Goal: Information Seeking & Learning: Learn about a topic

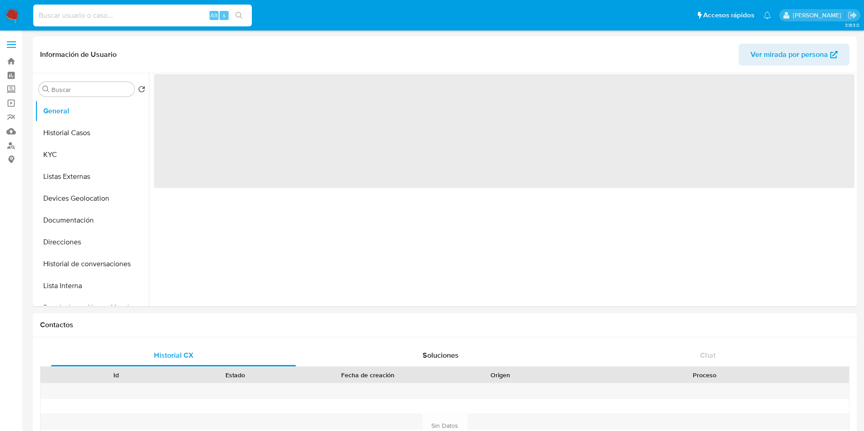
click at [110, 14] on input at bounding box center [142, 16] width 219 height 12
paste input "141628709"
type input "141628709"
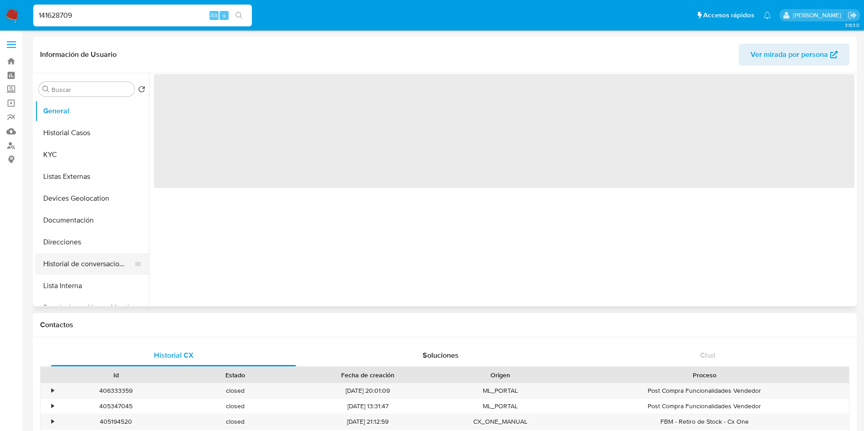
select select "10"
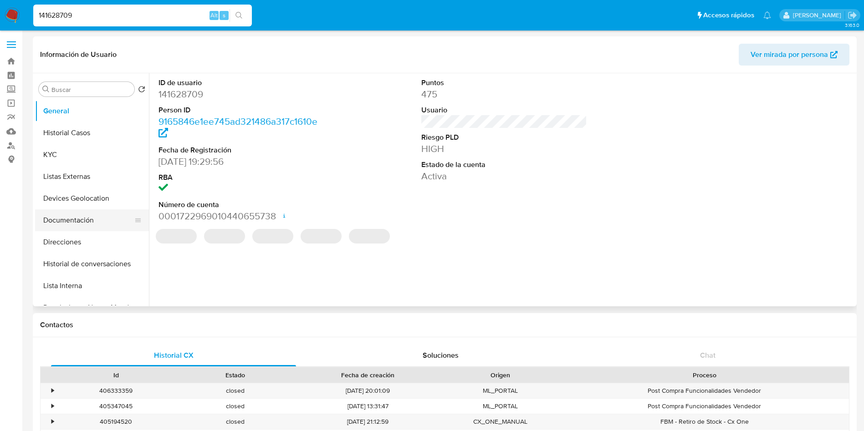
click at [68, 213] on button "Documentación" at bounding box center [88, 221] width 107 height 22
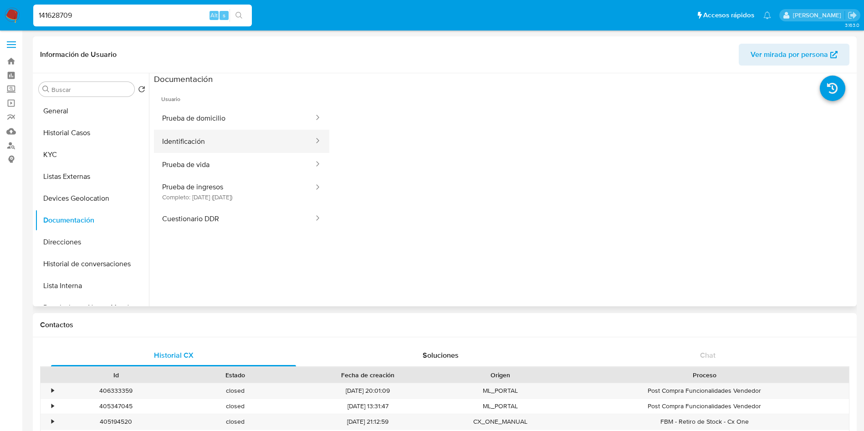
click at [216, 141] on button "Identificación" at bounding box center [234, 141] width 161 height 23
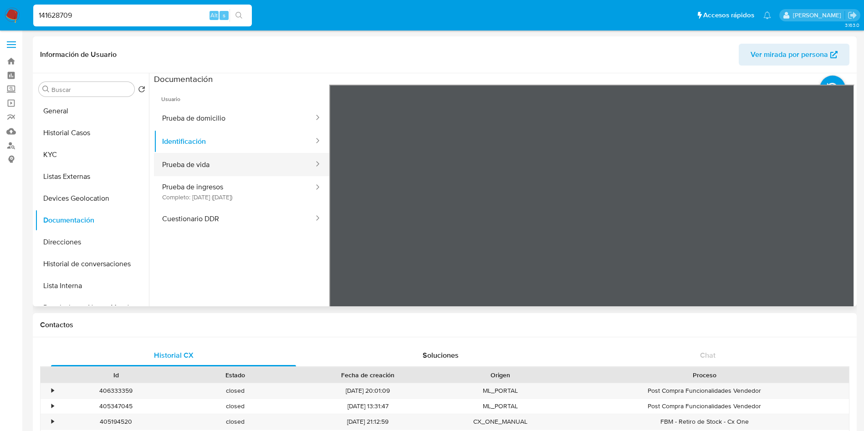
click at [201, 167] on button "Prueba de vida" at bounding box center [234, 164] width 161 height 23
click at [51, 101] on button "General" at bounding box center [88, 111] width 107 height 22
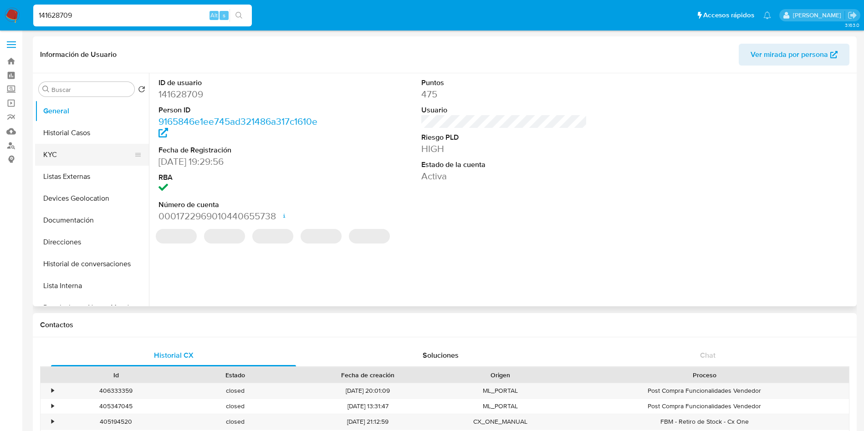
click at [64, 158] on button "KYC" at bounding box center [88, 155] width 107 height 22
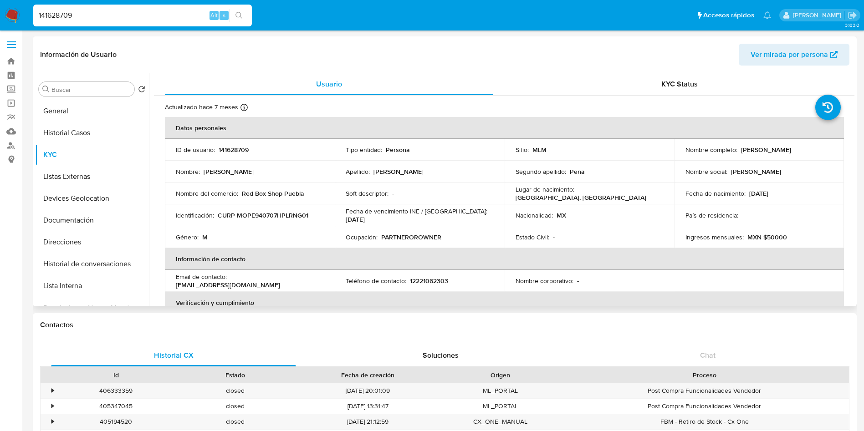
drag, startPoint x: 739, startPoint y: 150, endPoint x: 810, endPoint y: 150, distance: 70.2
click at [810, 150] on div "Nombre completo : Jose Eugenio Mora Pena" at bounding box center [760, 150] width 148 height 8
click at [7, 92] on label "Screening" at bounding box center [54, 89] width 108 height 14
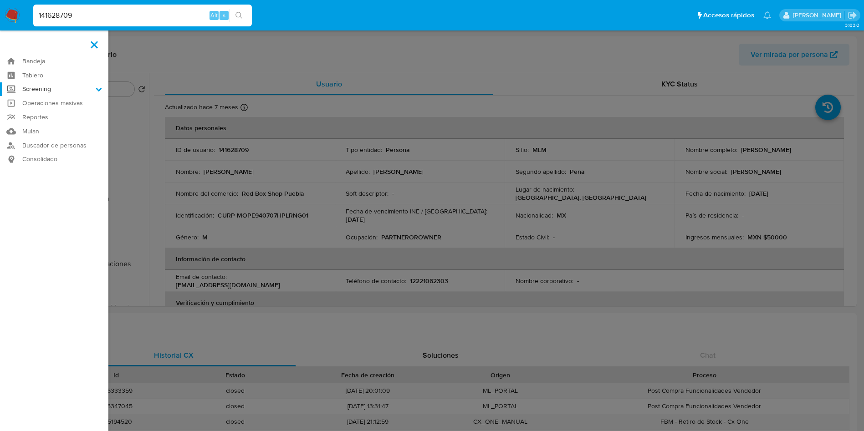
click at [0, 0] on input "Screening" at bounding box center [0, 0] width 0 height 0
click at [51, 125] on link "Herramientas" at bounding box center [54, 124] width 108 height 11
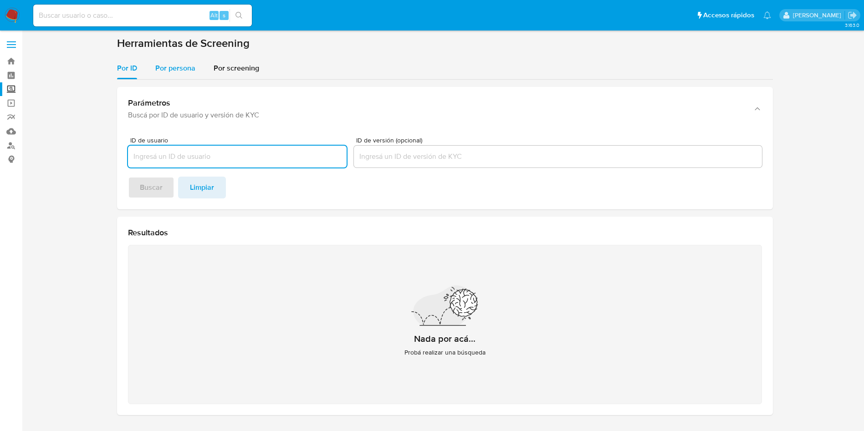
click at [169, 69] on span "Por persona" at bounding box center [175, 68] width 40 height 10
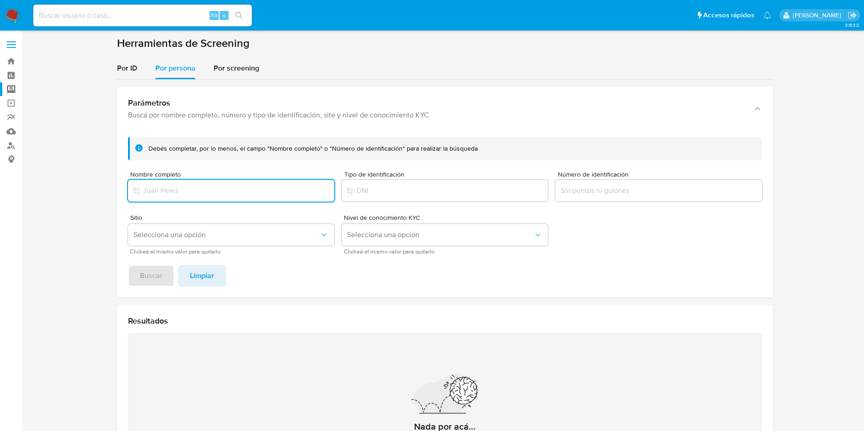
click at [180, 187] on input "Nombre completo" at bounding box center [231, 191] width 206 height 12
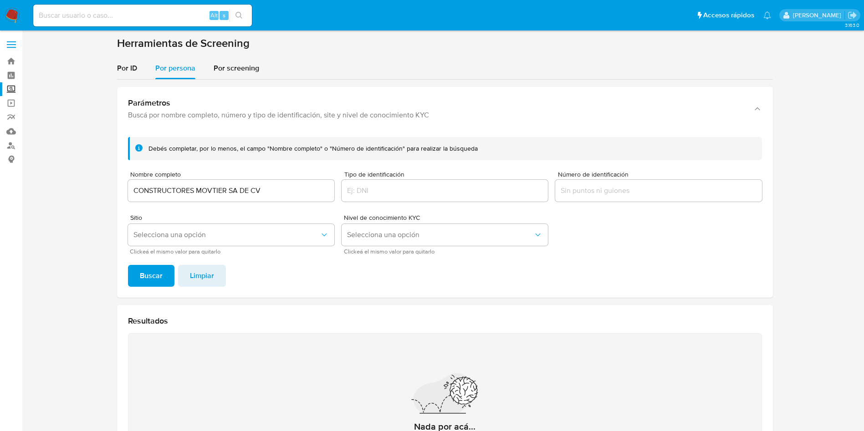
drag, startPoint x: 278, startPoint y: 184, endPoint x: 92, endPoint y: 186, distance: 186.8
click at [92, 186] on section at bounding box center [445, 273] width 824 height 475
drag, startPoint x: 262, startPoint y: 186, endPoint x: 269, endPoint y: 190, distance: 7.7
click at [262, 186] on input "CONSTRUCTORES MOVTIER SA DE CV" at bounding box center [231, 191] width 206 height 12
click at [280, 187] on input "CONSTRUCTORES MOVTIER SA DE CV" at bounding box center [231, 191] width 206 height 12
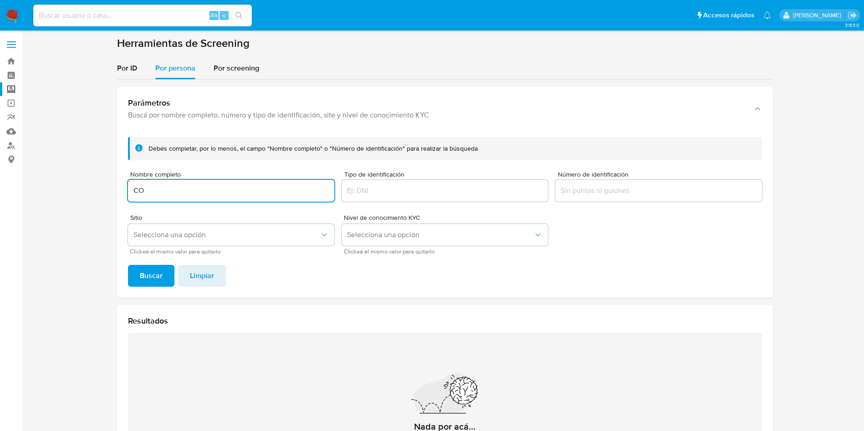
type input "C"
type input "JOSE JUAN ESPINOSA TORRES"
click at [128, 265] on button "Buscar" at bounding box center [151, 276] width 46 height 22
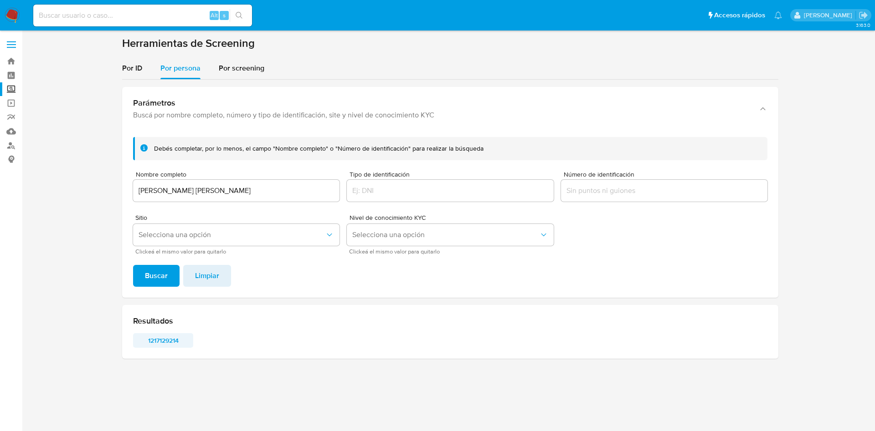
click at [163, 338] on span "1217129214" at bounding box center [162, 340] width 47 height 13
click at [247, 194] on input "JOSE JUAN ESPINOSA TORRES" at bounding box center [236, 191] width 206 height 12
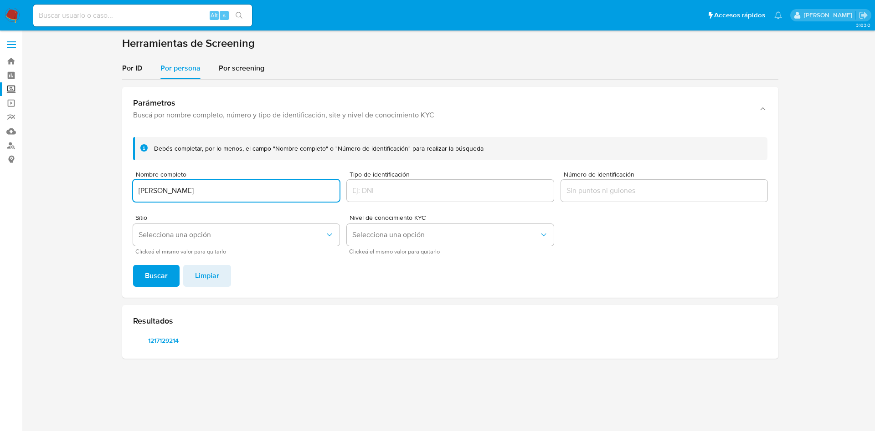
type input "J"
type input "NANCY DE LA SIERRA ARAMBURO"
click at [133, 265] on button "Buscar" at bounding box center [156, 276] width 46 height 22
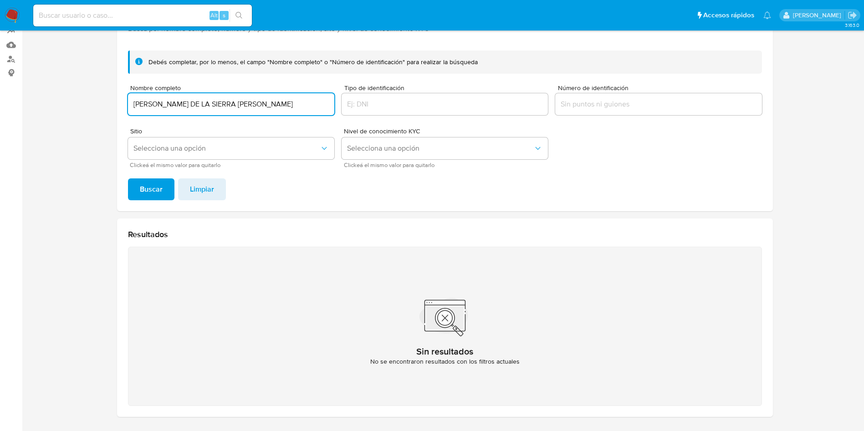
scroll to position [118, 0]
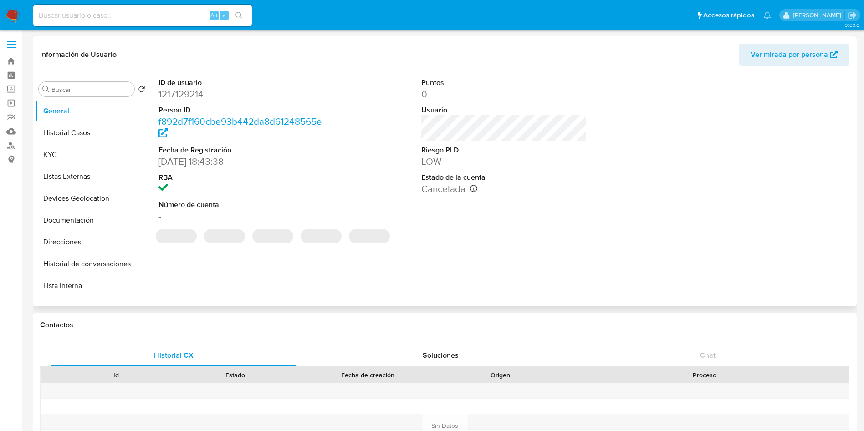
select select "10"
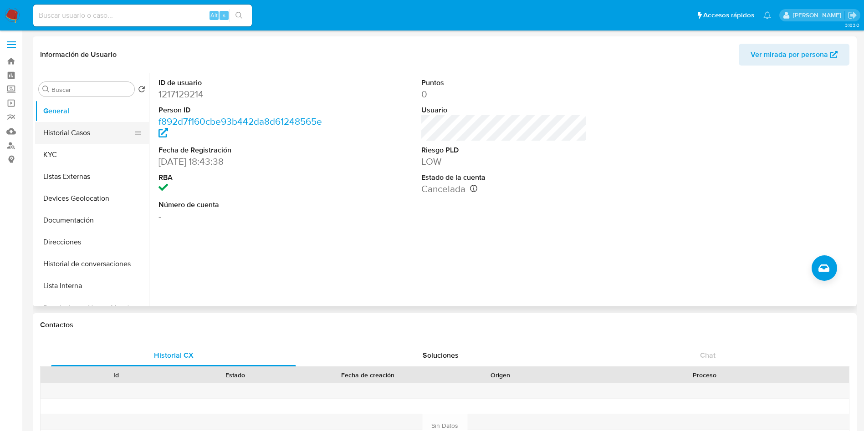
click at [88, 137] on button "Historial Casos" at bounding box center [88, 133] width 107 height 22
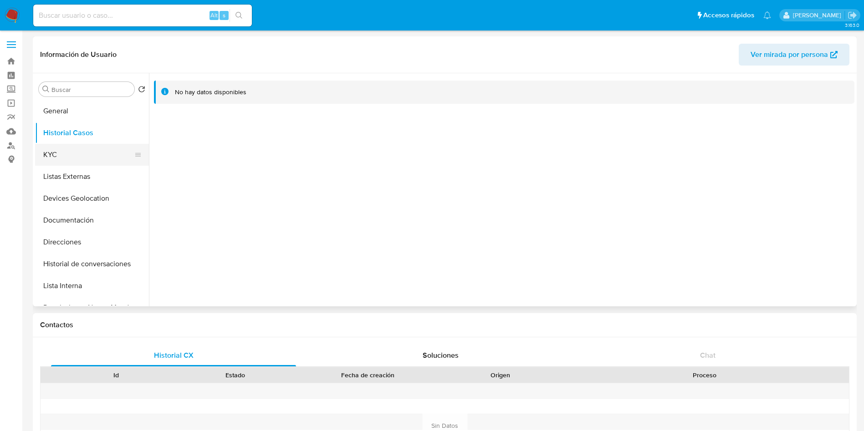
click at [72, 151] on button "KYC" at bounding box center [88, 155] width 107 height 22
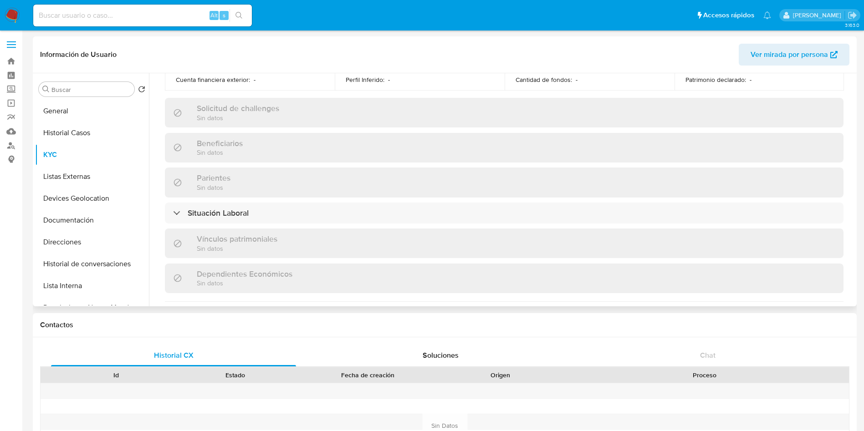
scroll to position [410, 0]
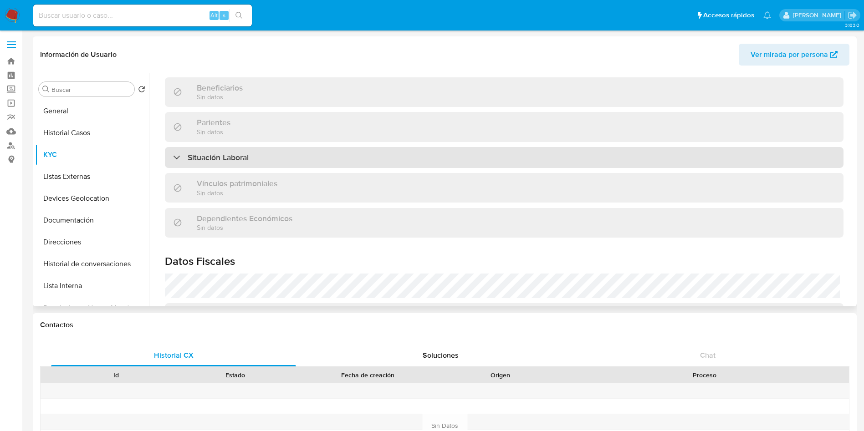
click at [389, 159] on div "Situación Laboral" at bounding box center [504, 157] width 679 height 21
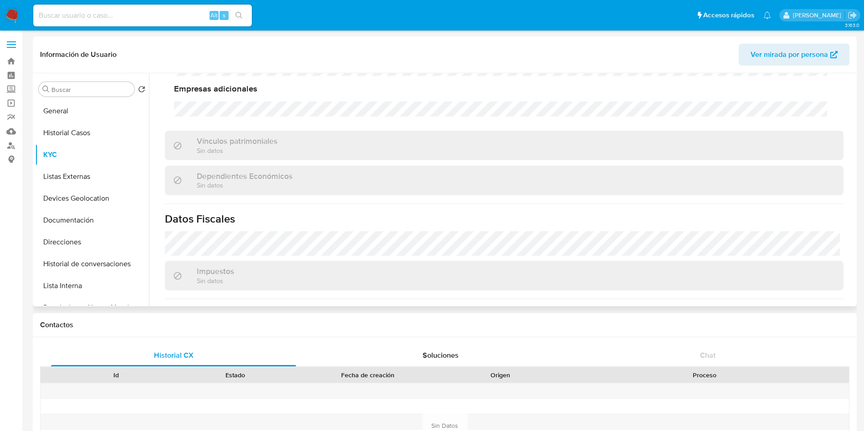
scroll to position [422, 0]
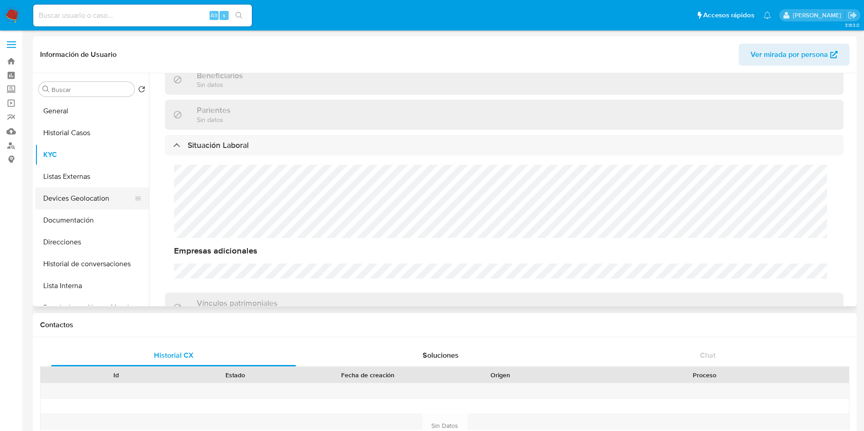
click at [67, 201] on button "Devices Geolocation" at bounding box center [88, 199] width 107 height 22
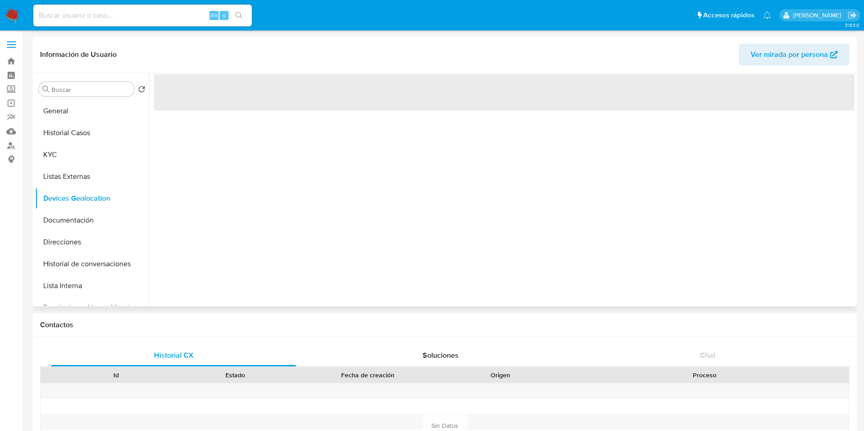
scroll to position [0, 0]
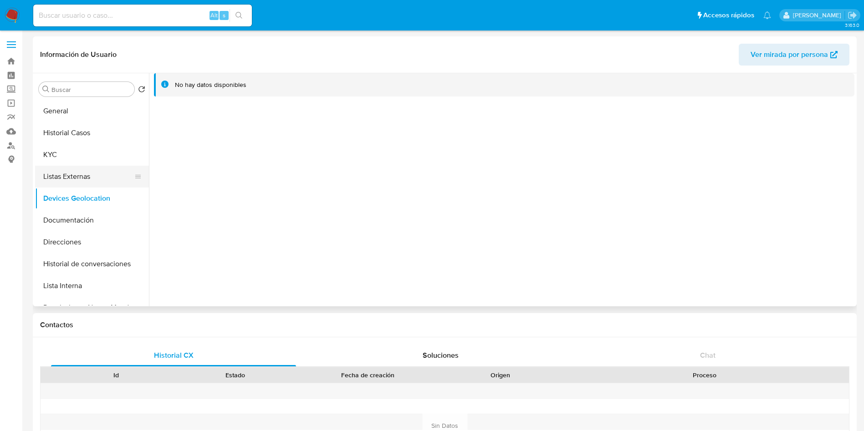
click at [86, 180] on button "Listas Externas" at bounding box center [88, 177] width 107 height 22
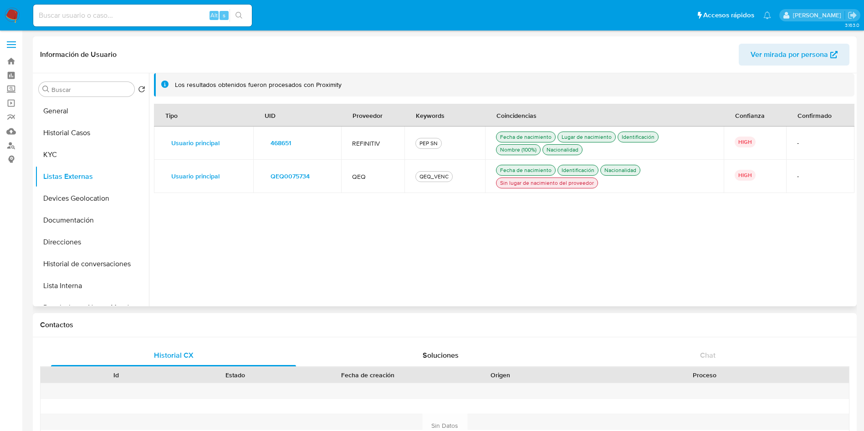
click at [271, 143] on span "468651" at bounding box center [281, 143] width 20 height 13
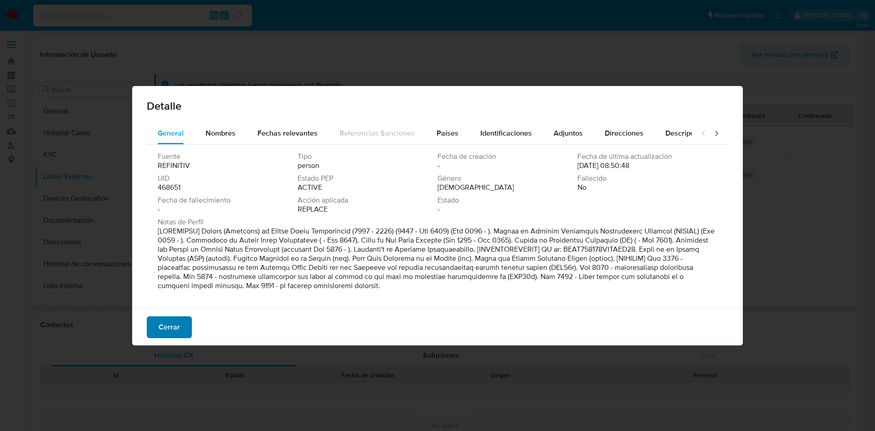
click at [173, 324] on span "Cerrar" at bounding box center [169, 328] width 21 height 20
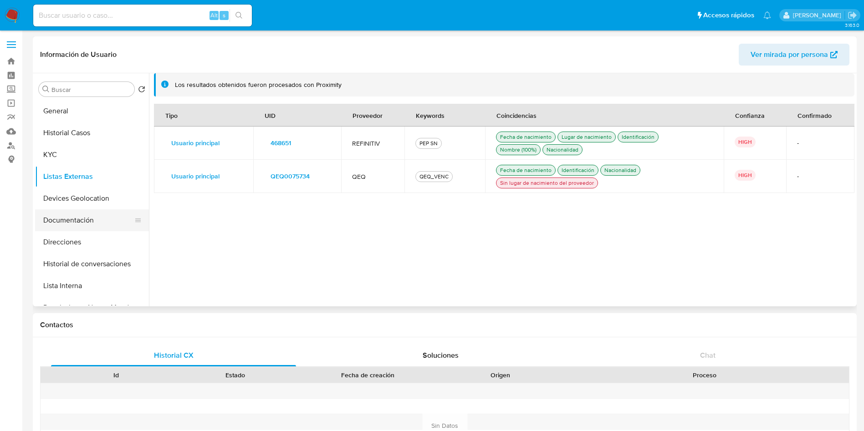
click at [74, 222] on button "Documentación" at bounding box center [88, 221] width 107 height 22
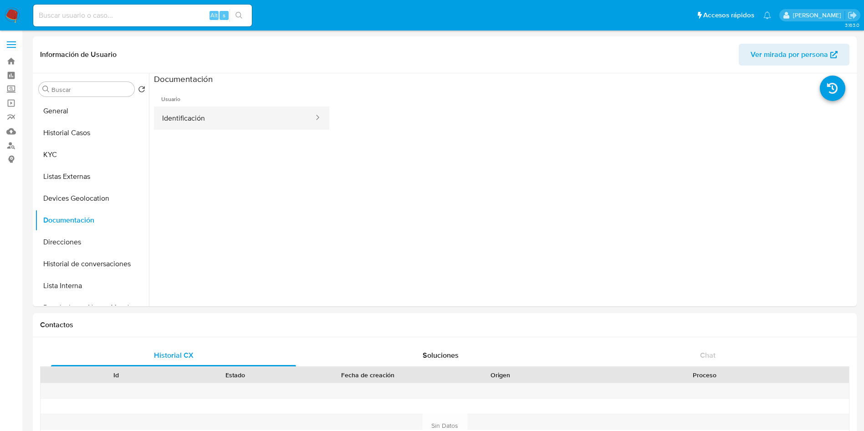
click at [203, 124] on button "Identificación" at bounding box center [234, 118] width 161 height 23
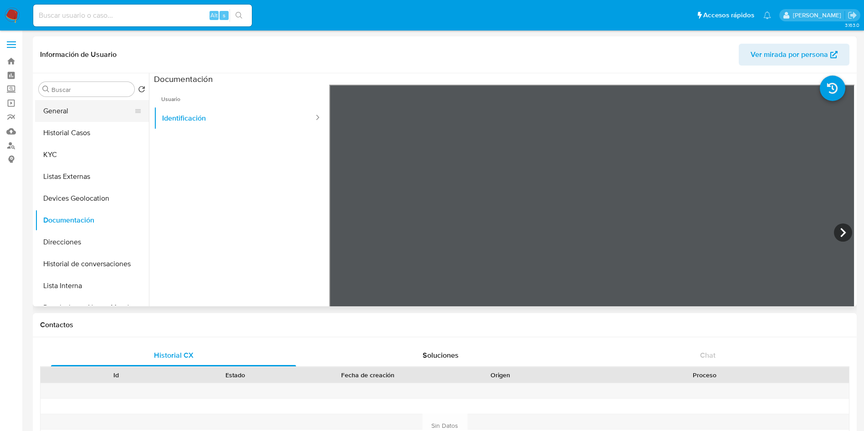
click at [58, 110] on button "General" at bounding box center [88, 111] width 107 height 22
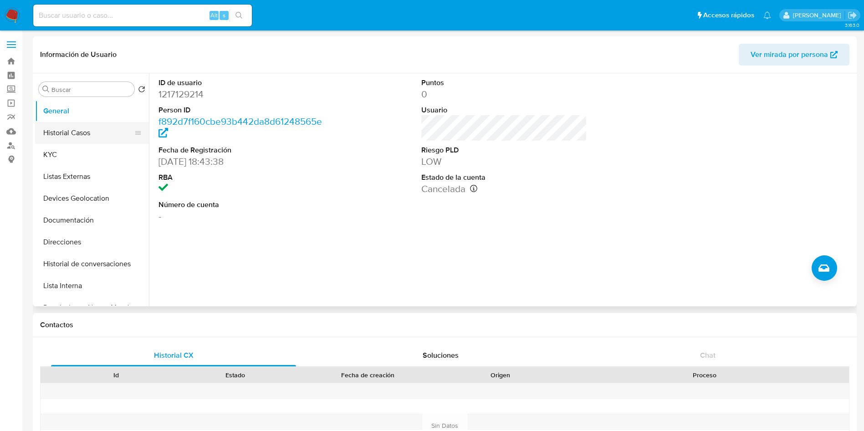
click at [82, 138] on button "Historial Casos" at bounding box center [88, 133] width 107 height 22
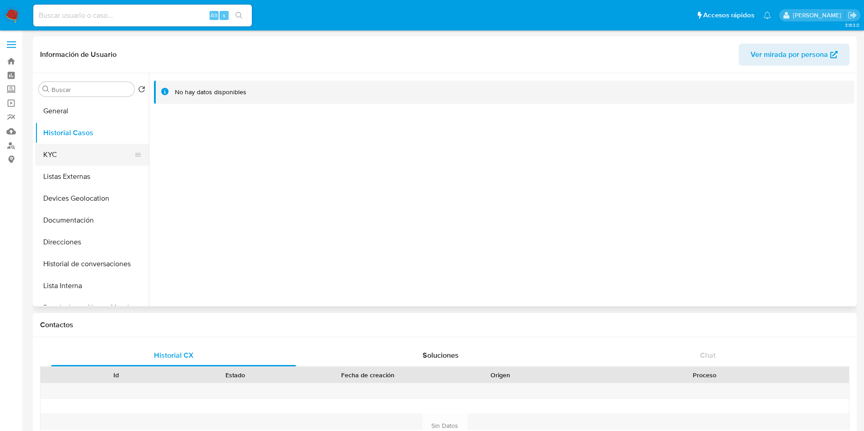
click at [67, 150] on button "KYC" at bounding box center [88, 155] width 107 height 22
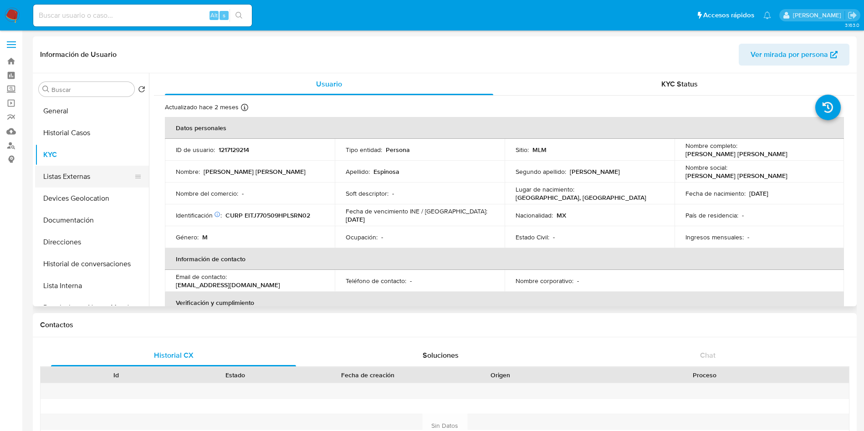
click at [87, 173] on button "Listas Externas" at bounding box center [88, 177] width 107 height 22
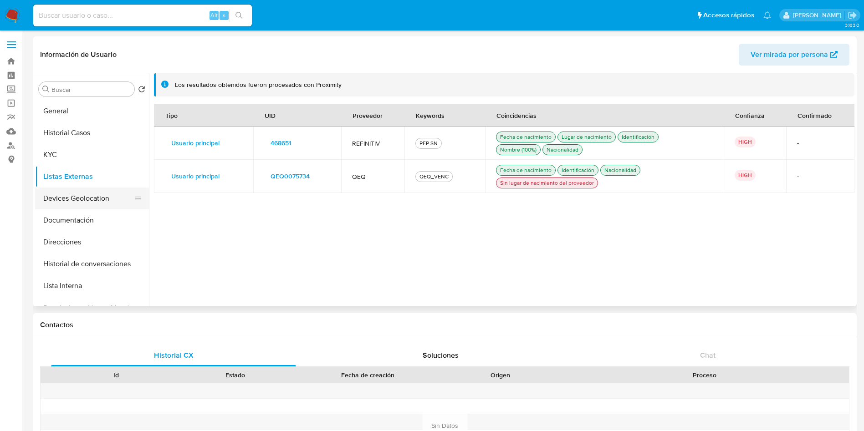
click at [94, 201] on button "Devices Geolocation" at bounding box center [88, 199] width 107 height 22
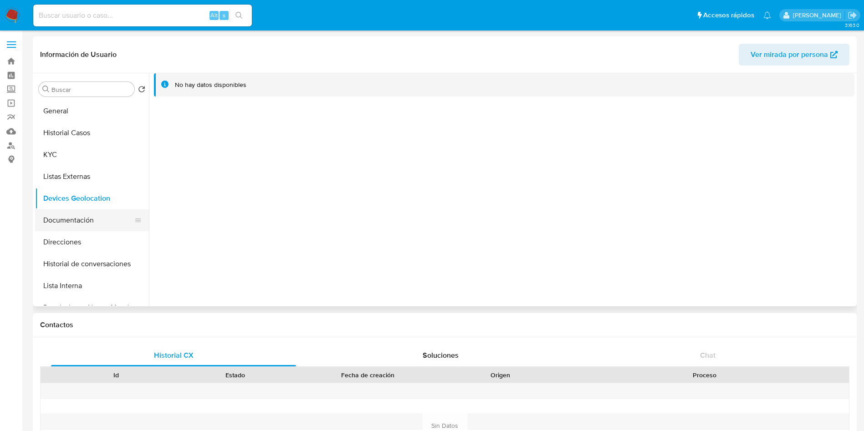
click at [96, 210] on button "Documentación" at bounding box center [88, 221] width 107 height 22
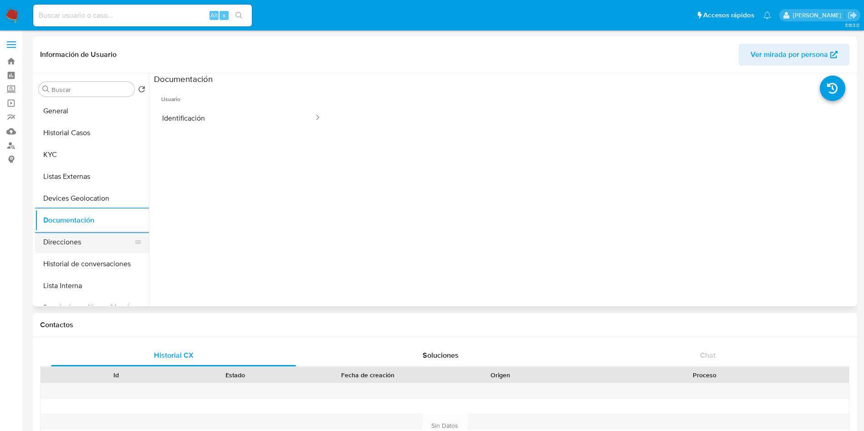
click at [85, 244] on button "Direcciones" at bounding box center [88, 242] width 107 height 22
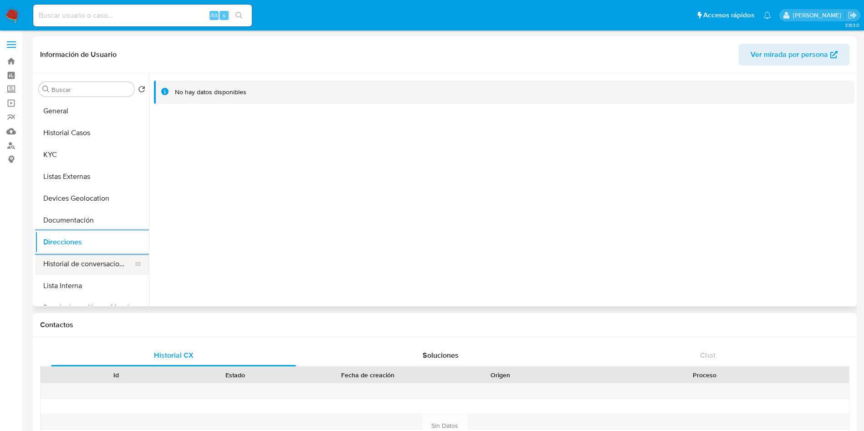
click at [90, 265] on button "Historial de conversaciones" at bounding box center [88, 264] width 107 height 22
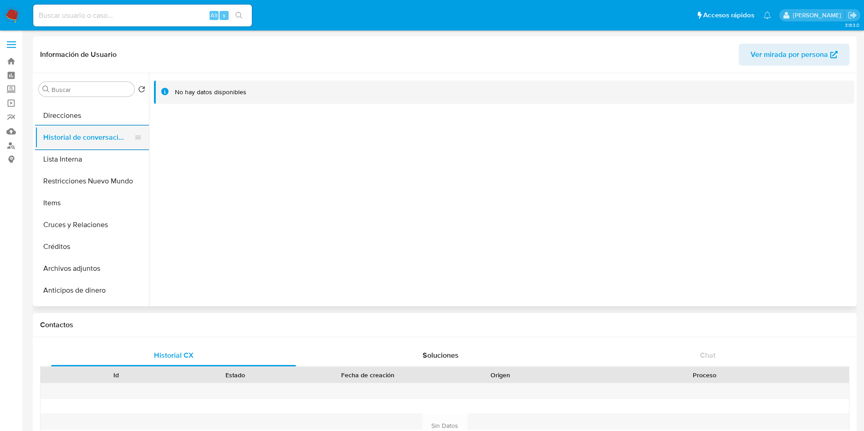
scroll to position [137, 0]
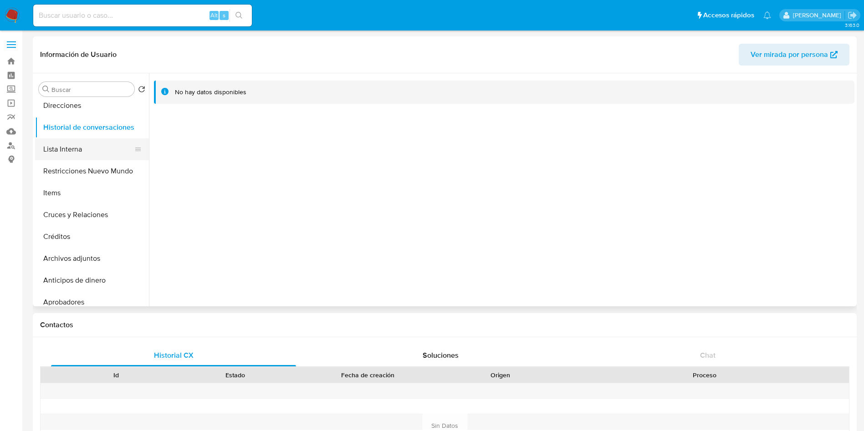
click at [94, 154] on button "Lista Interna" at bounding box center [88, 149] width 107 height 22
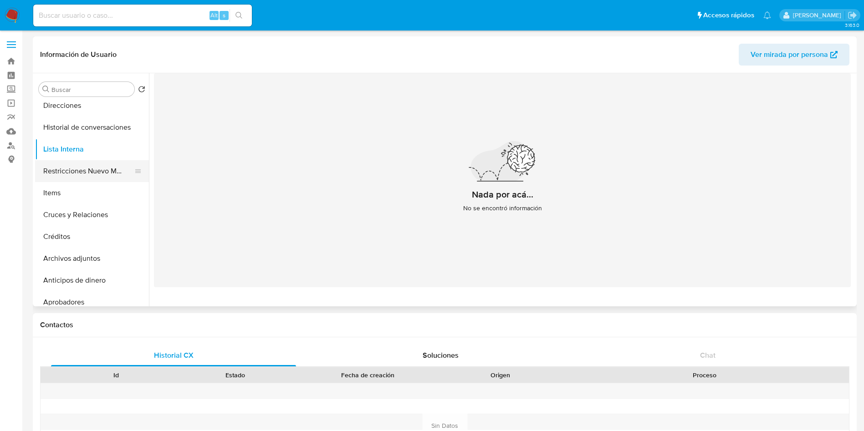
click at [106, 172] on button "Restricciones Nuevo Mundo" at bounding box center [88, 171] width 107 height 22
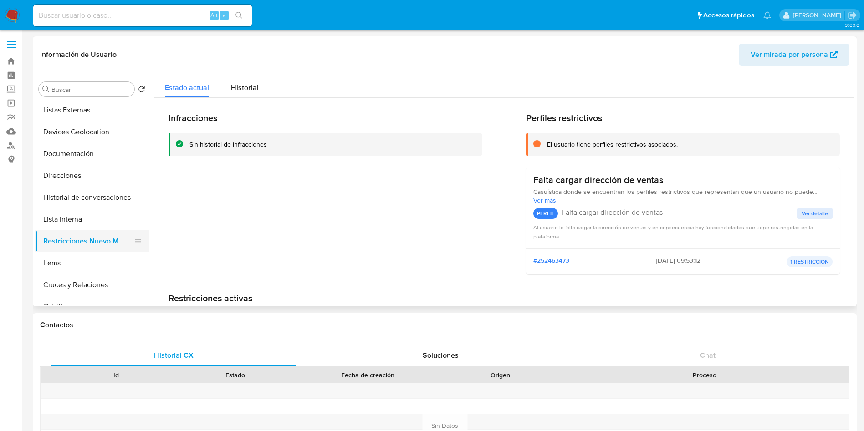
scroll to position [0, 0]
click at [92, 213] on button "Documentación" at bounding box center [88, 221] width 107 height 22
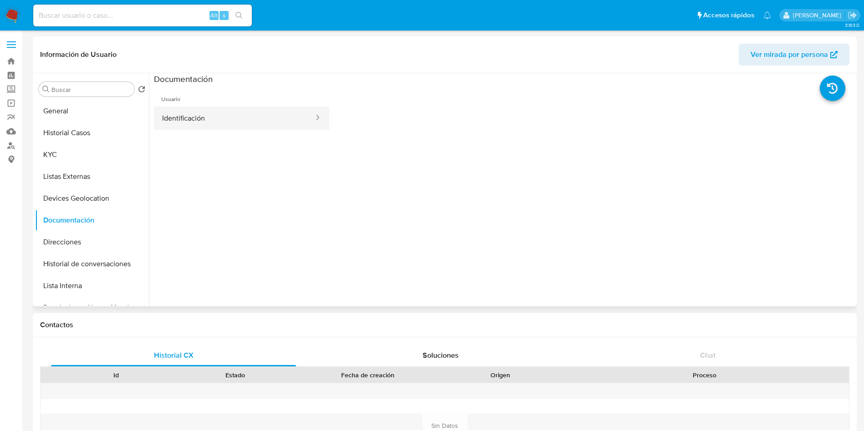
click at [284, 119] on button "Identificación" at bounding box center [234, 118] width 161 height 23
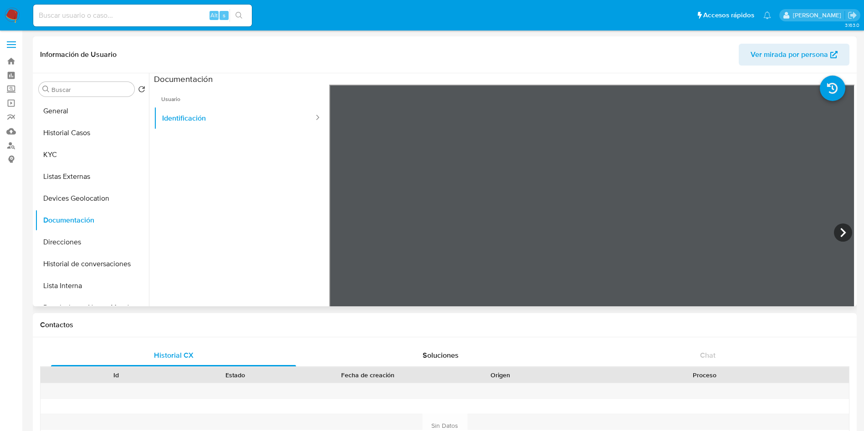
click at [844, 232] on icon at bounding box center [843, 233] width 18 height 18
click at [77, 102] on button "General" at bounding box center [88, 111] width 107 height 22
